Goal: Use online tool/utility

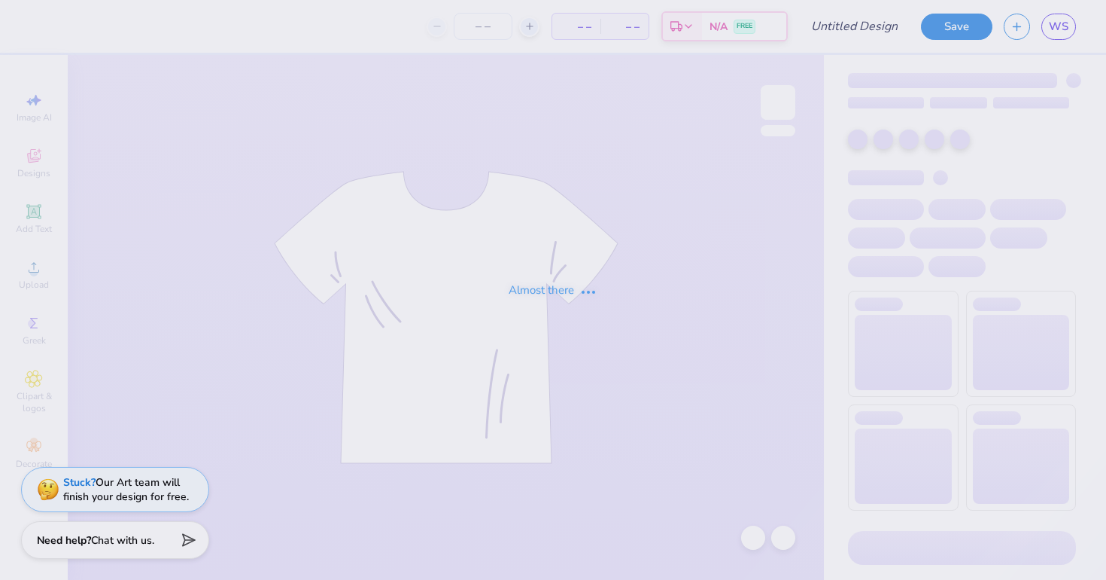
type input "#1"
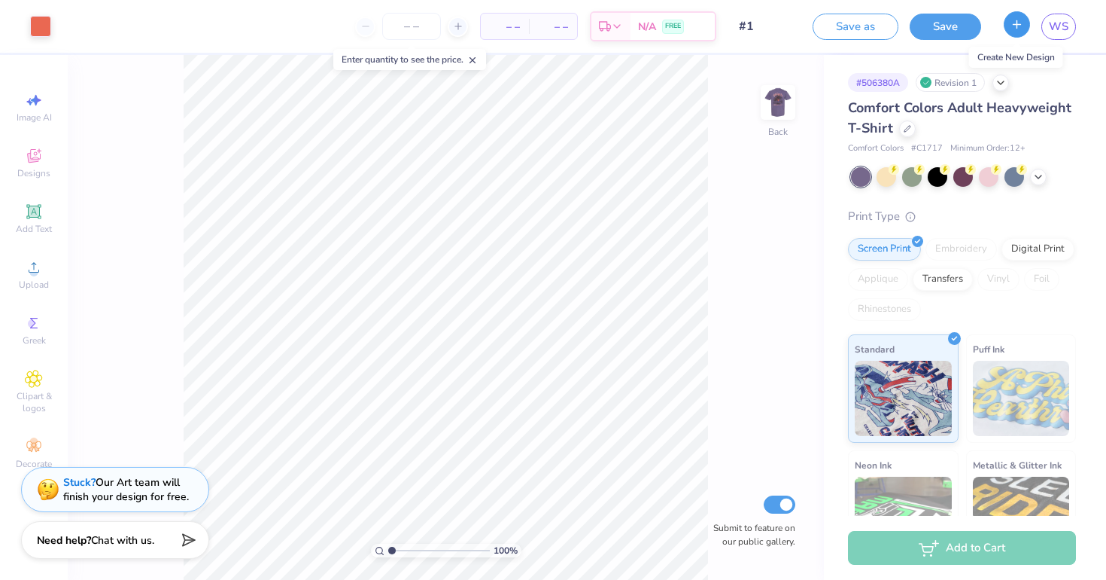
click at [1018, 26] on icon "button" at bounding box center [1017, 24] width 13 height 13
